Goal: Task Accomplishment & Management: Use online tool/utility

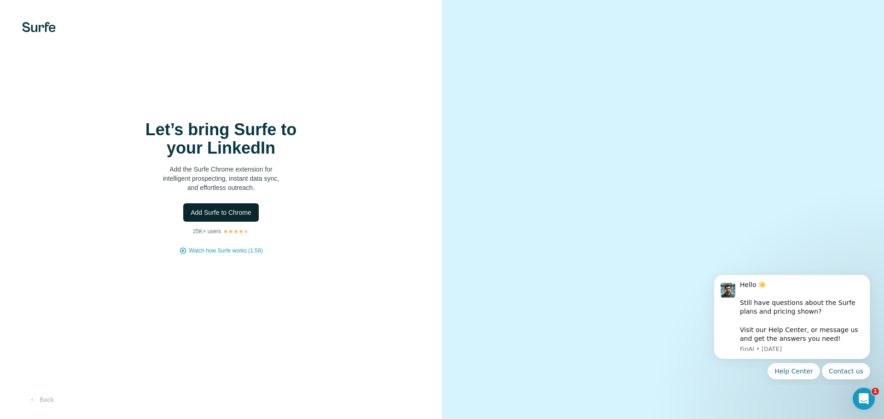
click at [231, 214] on span "Add Surfe to Chrome" at bounding box center [221, 212] width 61 height 9
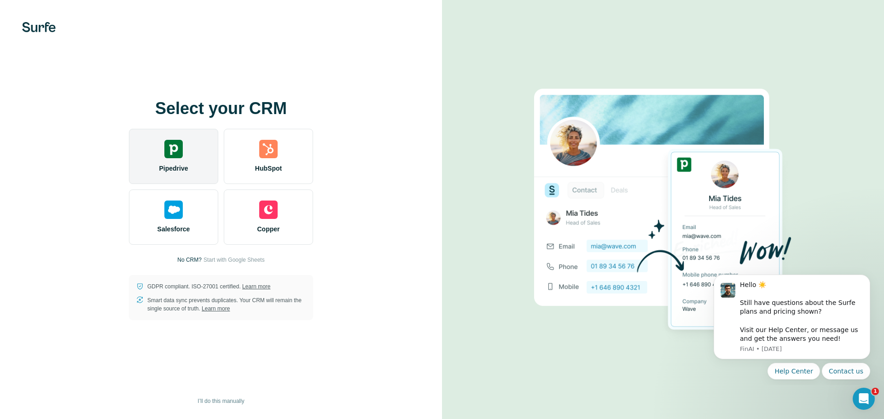
click at [184, 157] on div "Pipedrive" at bounding box center [173, 156] width 89 height 55
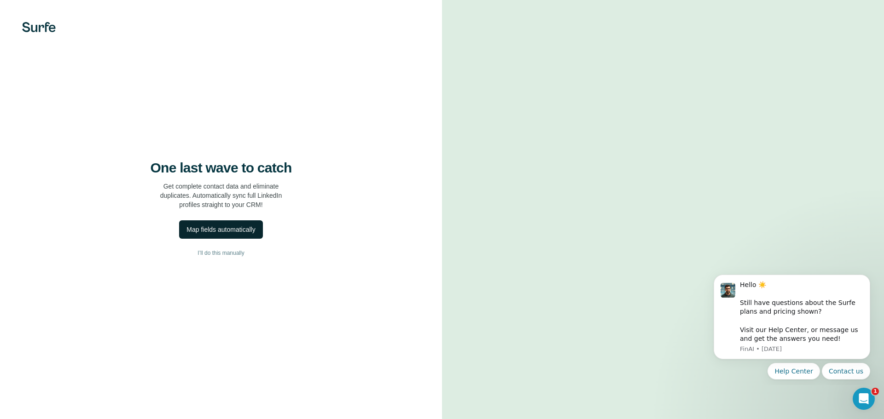
click at [221, 229] on div "Map fields automatically" at bounding box center [220, 229] width 69 height 9
